Goal: Task Accomplishment & Management: Complete application form

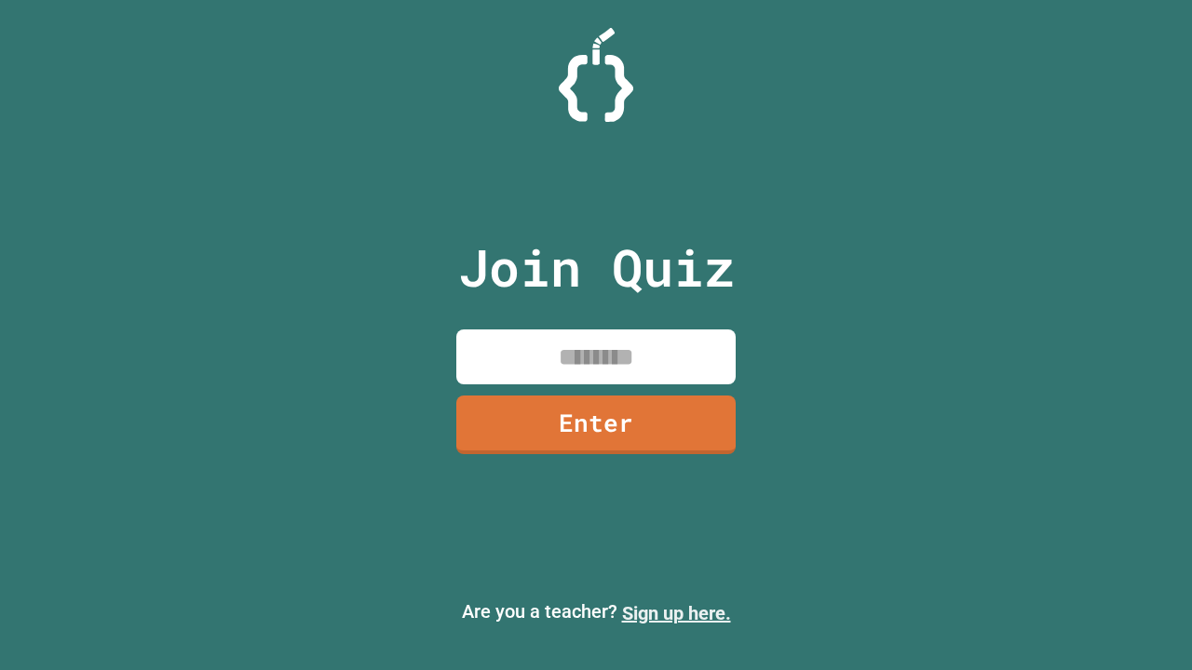
click at [676, 614] on link "Sign up here." at bounding box center [676, 613] width 109 height 22
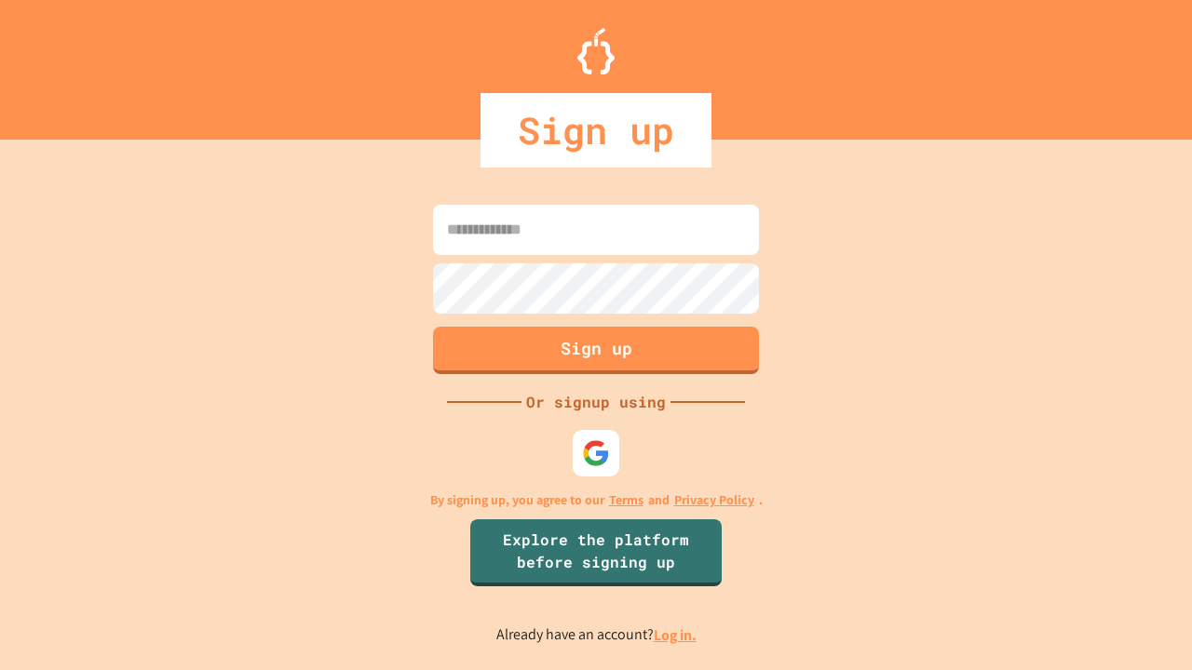
click at [676, 635] on link "Log in." at bounding box center [675, 636] width 43 height 20
